Goal: Task Accomplishment & Management: Manage account settings

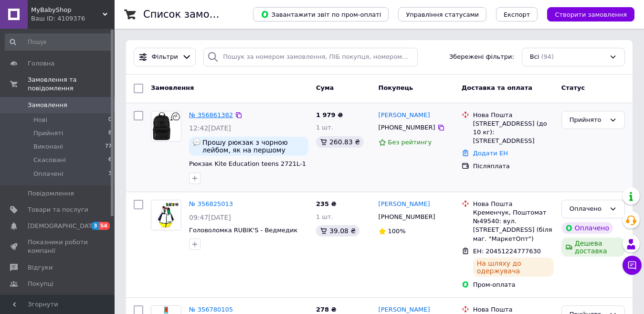
click at [209, 115] on link "№ 356861382" at bounding box center [211, 114] width 44 height 7
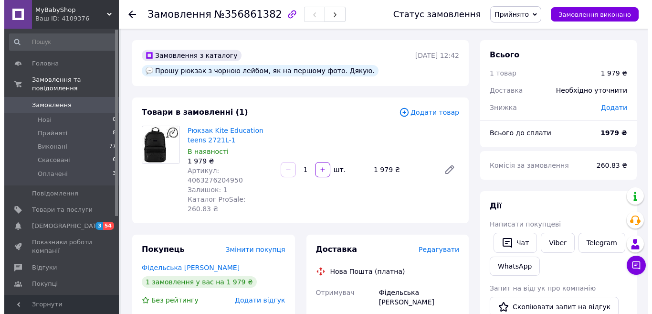
scroll to position [143, 0]
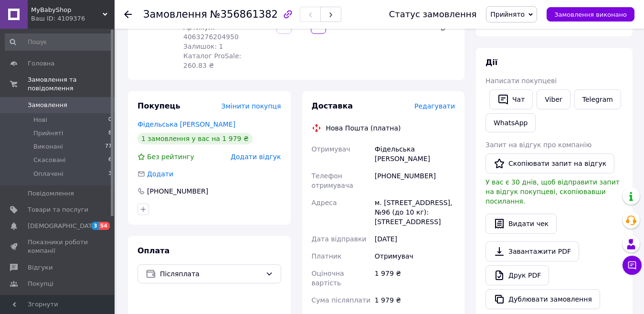
click at [439, 102] on span "Редагувати" at bounding box center [434, 106] width 41 height 8
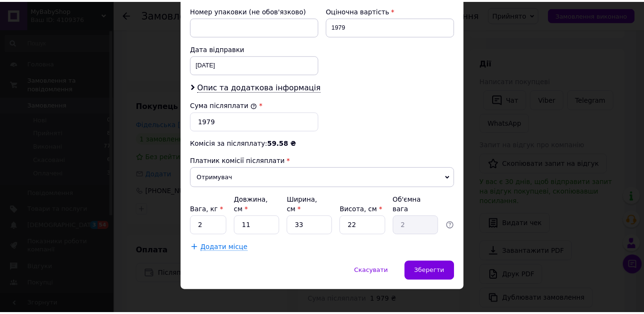
scroll to position [415, 0]
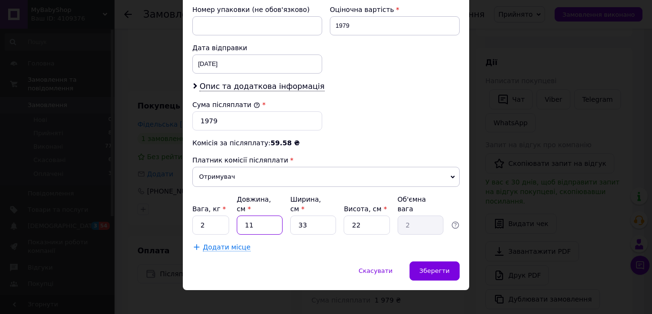
drag, startPoint x: 262, startPoint y: 215, endPoint x: 265, endPoint y: 237, distance: 22.1
click at [232, 216] on div "Вага, кг * 2 Довжина, см * 11 Ширина, см * 33 Висота, см * 22 Об'ємна вага 2" at bounding box center [325, 214] width 267 height 40
type input "4"
type input "0.73"
type input "40"
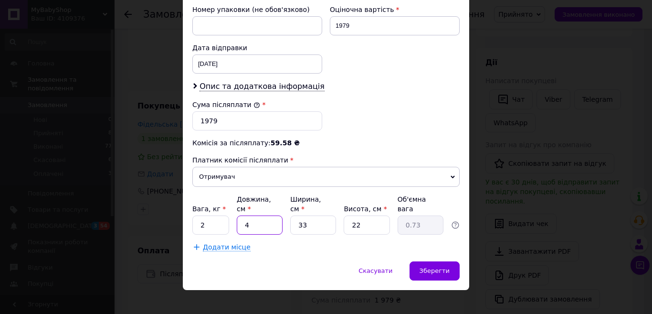
type input "7.26"
type input "40"
drag, startPoint x: 315, startPoint y: 214, endPoint x: 294, endPoint y: 241, distance: 33.7
click at [277, 217] on div "Вага, кг * 2 Довжина, см * 40 Ширина, см * 33 Висота, см * 22 Об'ємна вага 7.26" at bounding box center [325, 214] width 267 height 40
type input "2"
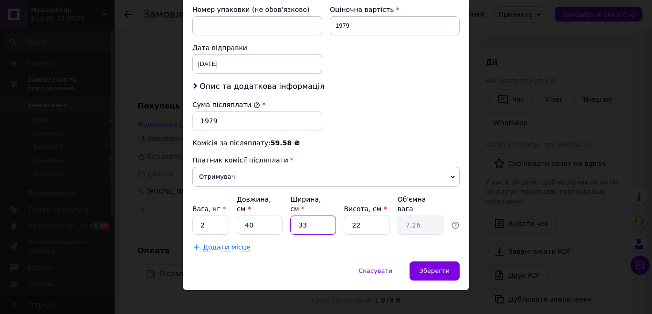
type input "0.44"
type input "25"
type input "5.5"
type input "25"
click at [371, 217] on input "22" at bounding box center [367, 224] width 46 height 19
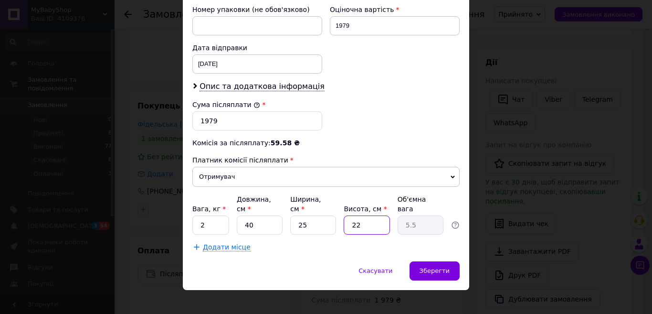
drag, startPoint x: 362, startPoint y: 211, endPoint x: 339, endPoint y: 229, distance: 28.3
click at [333, 217] on div "Вага, кг * 2 Довжина, см * 40 Ширина, см * 25 Висота, см * 22 Об'ємна вага 5.5" at bounding box center [325, 214] width 267 height 40
type input "2"
type input "0.5"
type input "24"
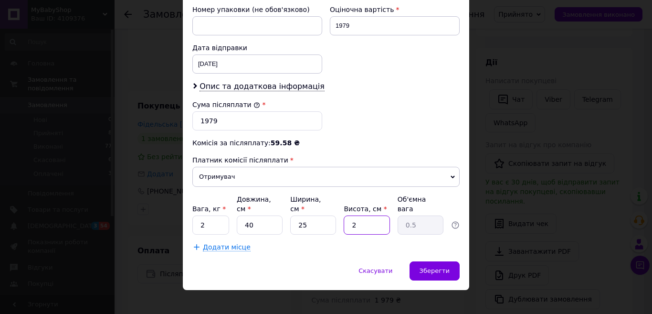
type input "6"
type input "24"
drag, startPoint x: 211, startPoint y: 212, endPoint x: 190, endPoint y: 213, distance: 21.5
type input "6"
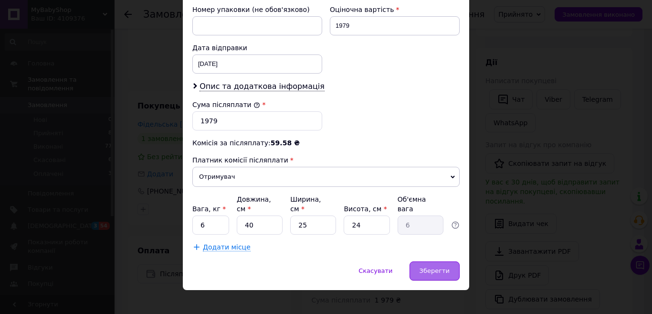
click at [430, 267] on span "Зберегти" at bounding box center [435, 270] width 30 height 7
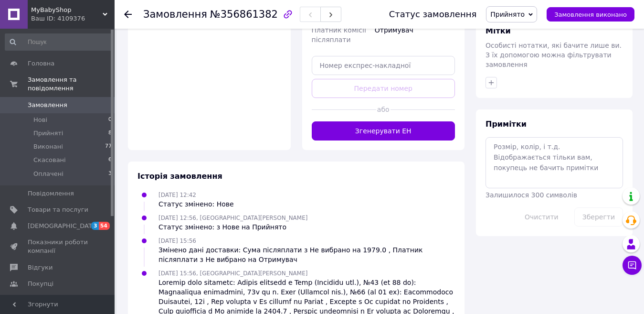
scroll to position [477, 0]
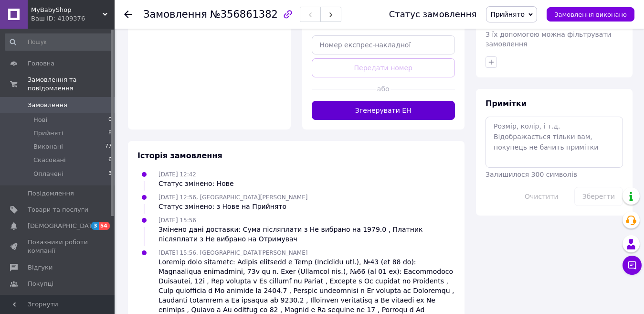
click at [382, 101] on button "Згенерувати ЕН" at bounding box center [384, 110] width 144 height 19
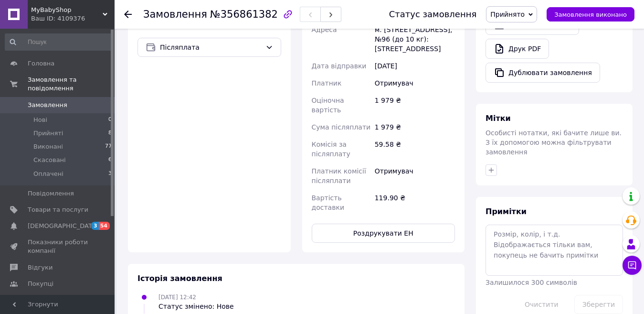
scroll to position [412, 0]
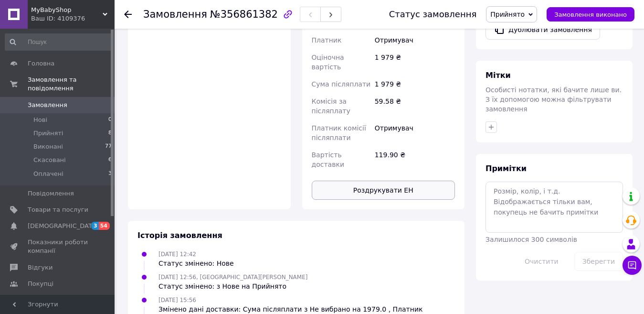
click at [387, 180] on button "Роздрукувати ЕН" at bounding box center [384, 189] width 144 height 19
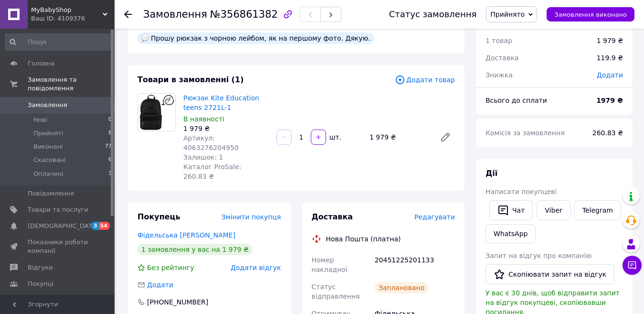
scroll to position [0, 0]
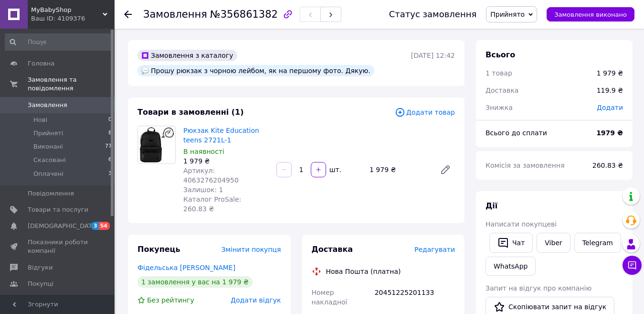
click at [128, 14] on use at bounding box center [128, 15] width 8 height 8
